Goal: Answer question/provide support

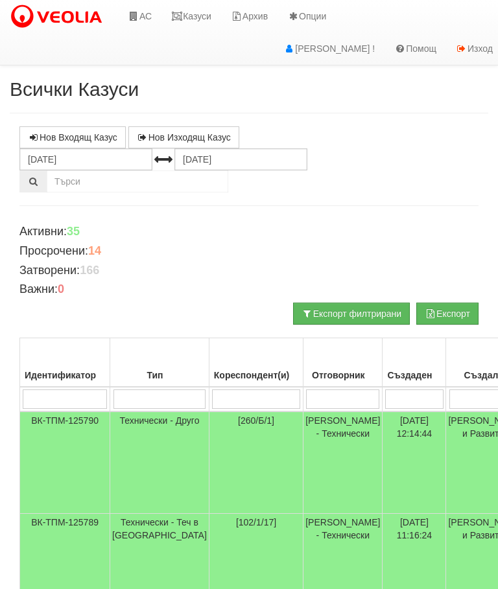
scroll to position [-1, 0]
click at [203, 14] on link "Казуси" at bounding box center [191, 16] width 60 height 32
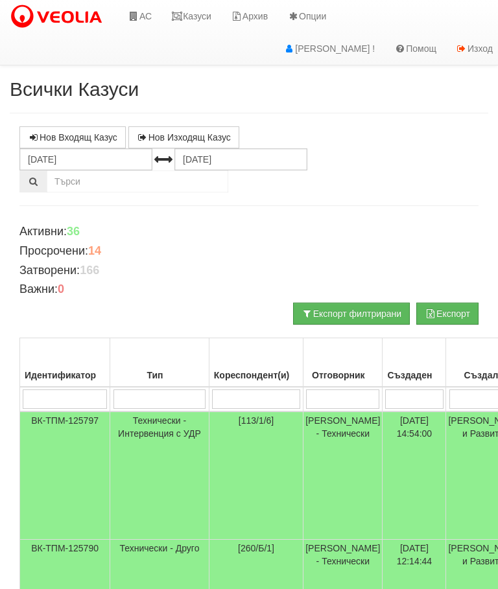
click at [194, 18] on link "Казуси" at bounding box center [191, 16] width 60 height 32
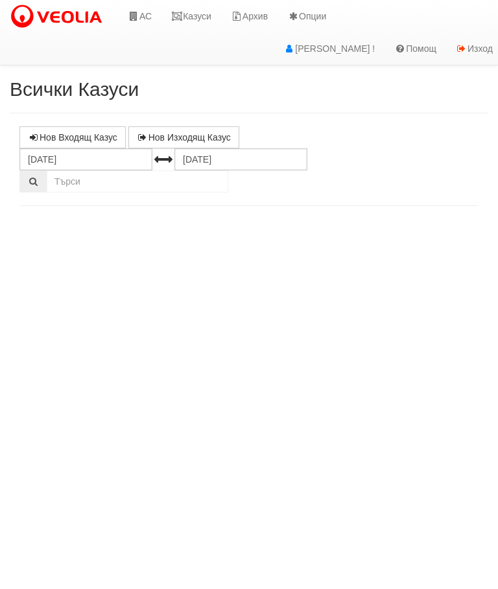
select select "10"
select select "1"
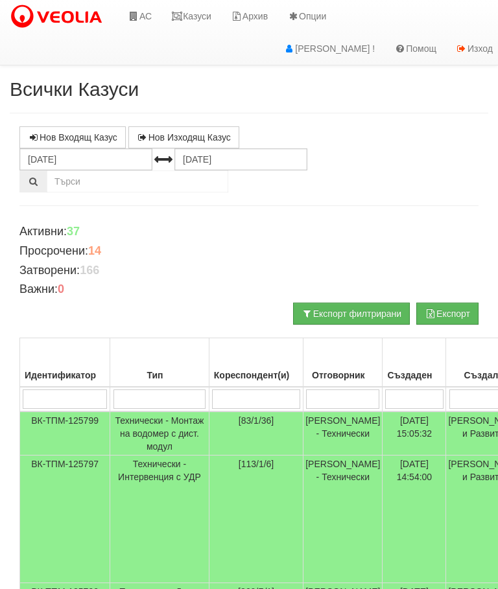
click at [195, 16] on link "Казуси" at bounding box center [191, 16] width 60 height 32
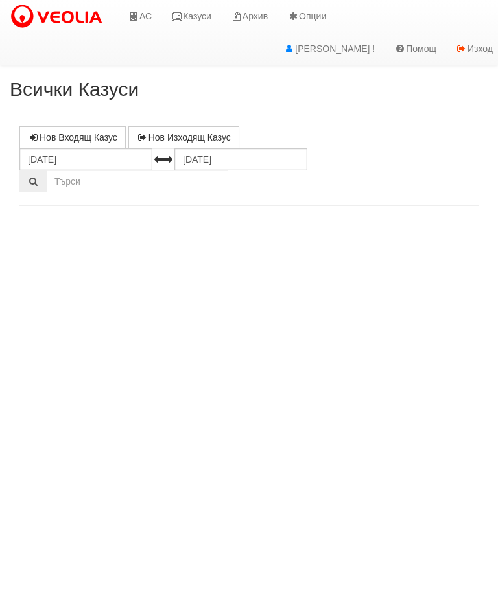
select select "10"
select select "1"
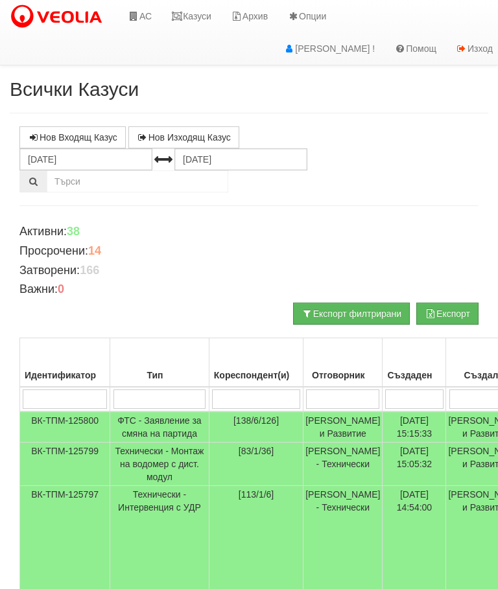
click at [192, 15] on link "Казуси" at bounding box center [191, 16] width 60 height 32
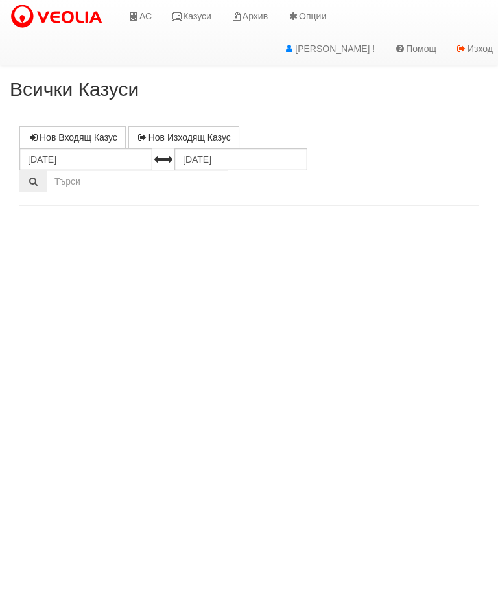
select select "10"
select select "1"
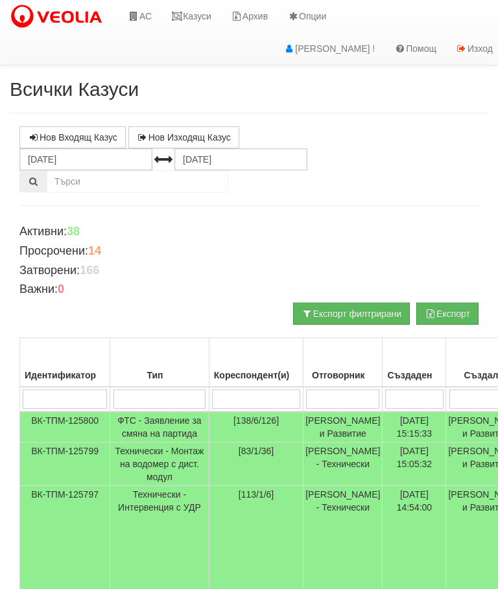
click at [197, 19] on link "Казуси" at bounding box center [191, 16] width 60 height 32
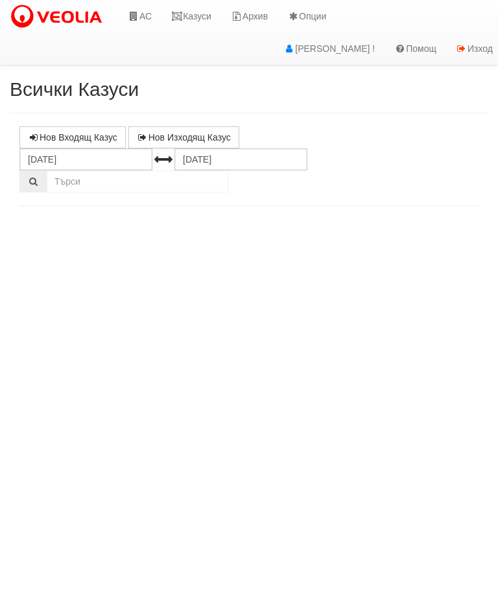
select select "10"
select select "1"
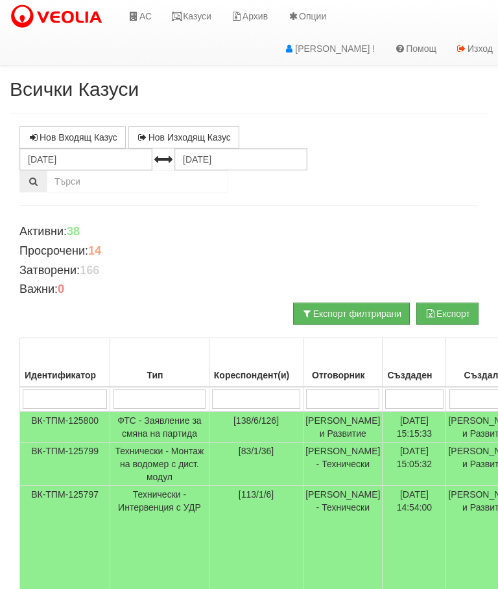
click at [187, 24] on link "Казуси" at bounding box center [191, 16] width 60 height 32
click at [198, 10] on link "Казуси" at bounding box center [191, 16] width 60 height 32
click at [198, 14] on link "Казуси" at bounding box center [191, 16] width 60 height 32
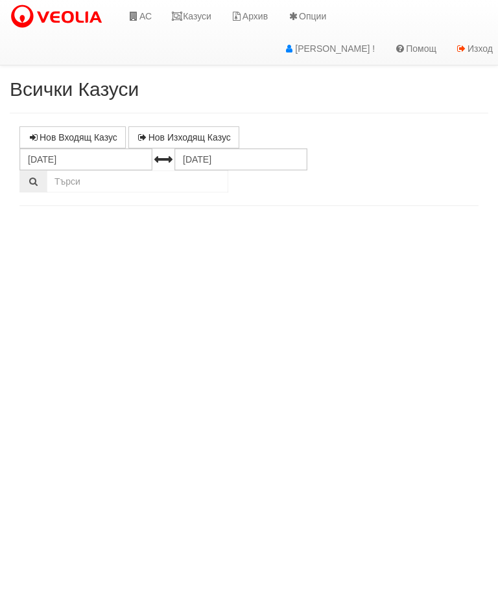
select select "10"
select select "1"
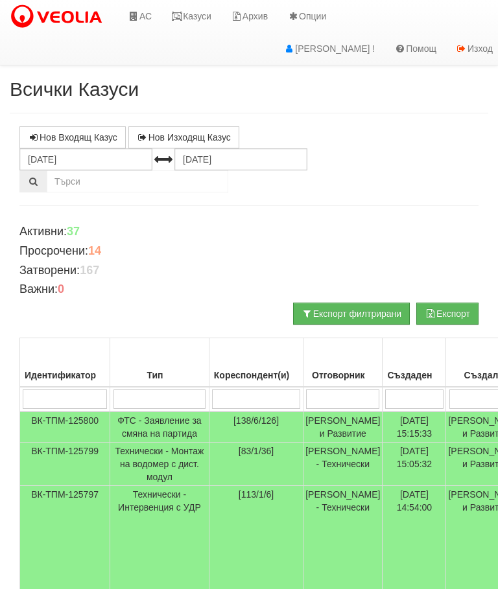
click at [201, 14] on link "Казуси" at bounding box center [191, 16] width 60 height 32
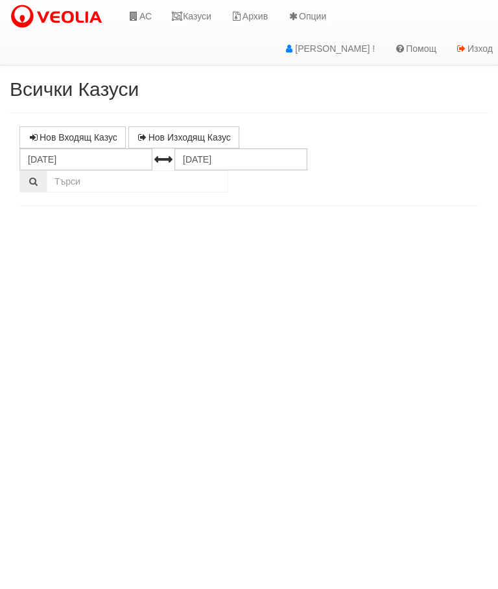
select select "10"
select select "1"
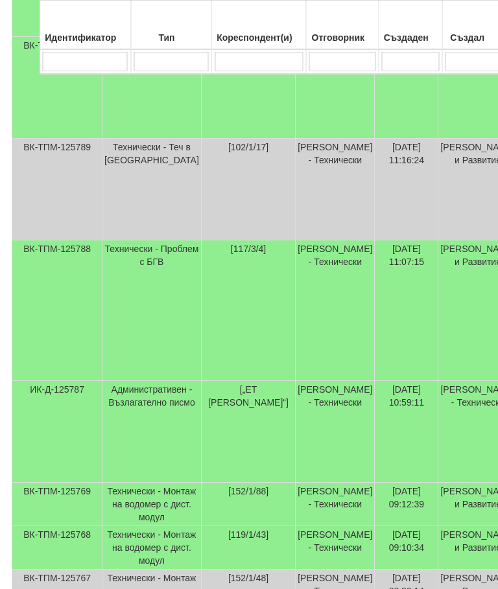
scroll to position [577, 0]
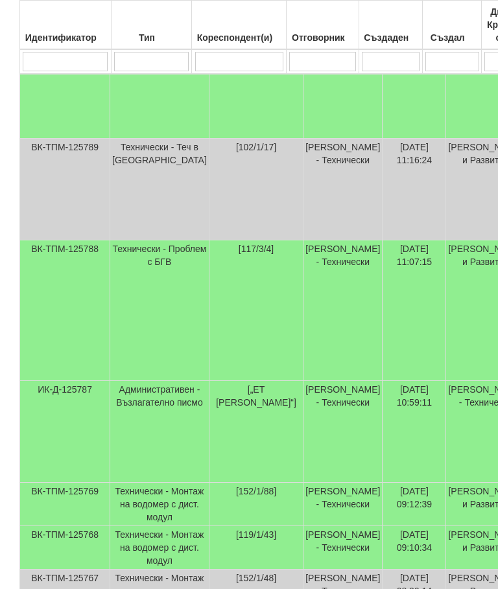
click at [146, 300] on td "Технически - Проблем с БГВ" at bounding box center [159, 311] width 99 height 141
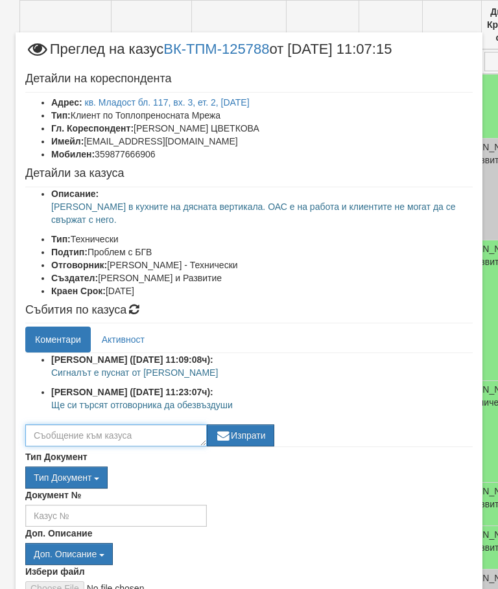
click at [47, 427] on textarea at bounding box center [116, 436] width 182 height 22
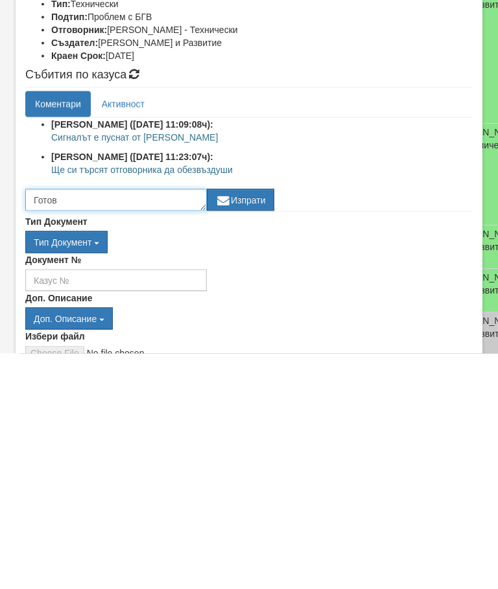
type textarea "Готов"
click at [239, 425] on button "Изпрати" at bounding box center [240, 436] width 67 height 22
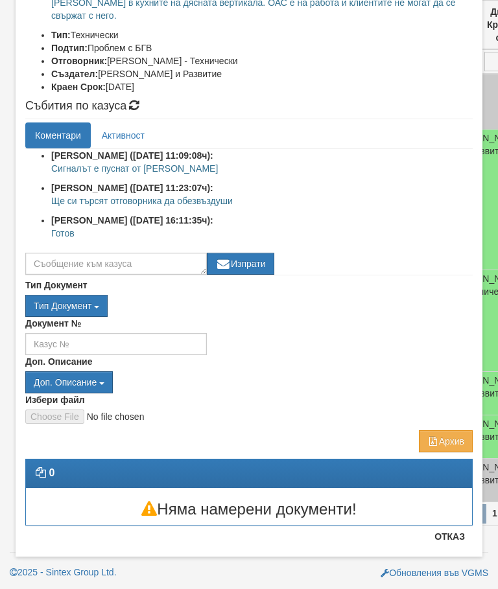
scroll to position [204, 0]
click at [457, 540] on button "Отказ" at bounding box center [450, 537] width 46 height 21
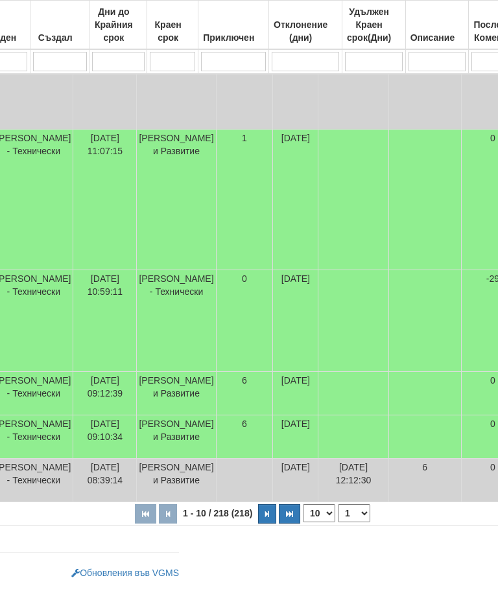
scroll to position [738, 0]
